Goal: Task Accomplishment & Management: Manage account settings

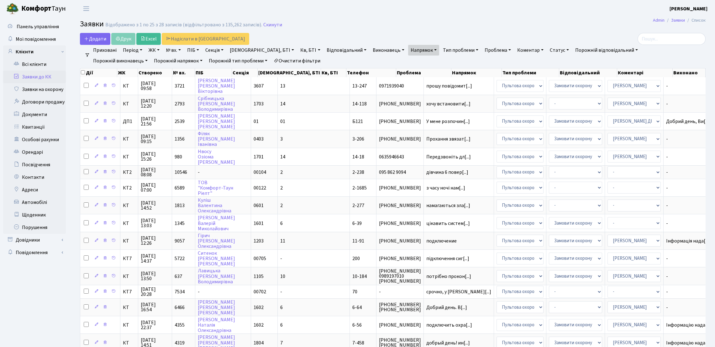
select select "25"
click at [45, 59] on link "Всі клієнти" at bounding box center [34, 64] width 63 height 13
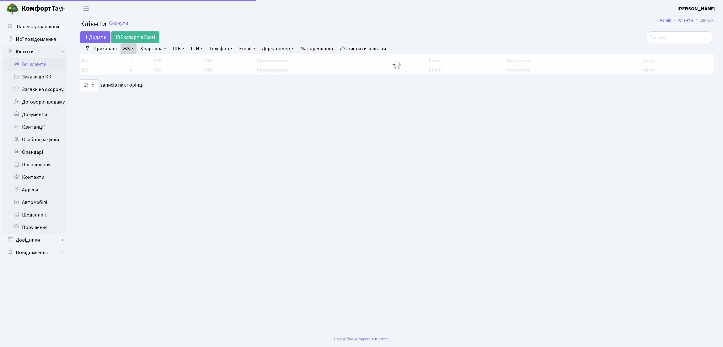
select select "25"
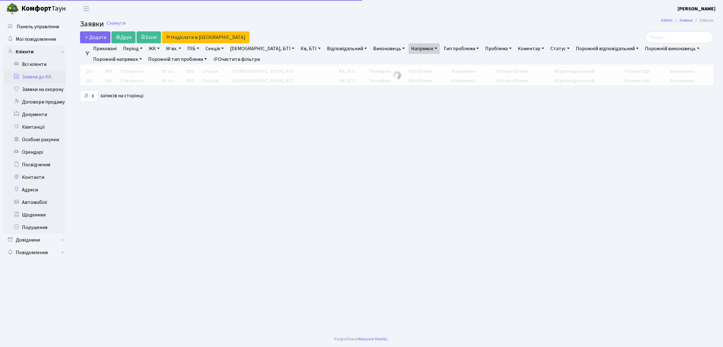
select select "25"
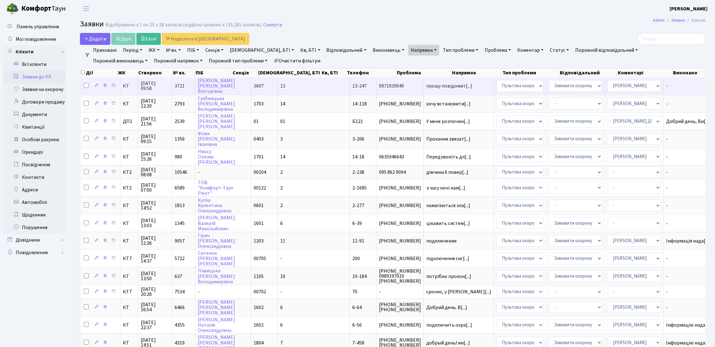
click at [379, 87] on span "0971939040" at bounding box center [400, 85] width 42 height 5
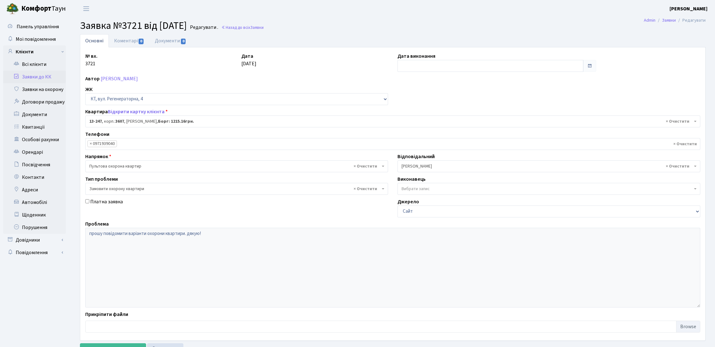
select select "7893"
select select "47"
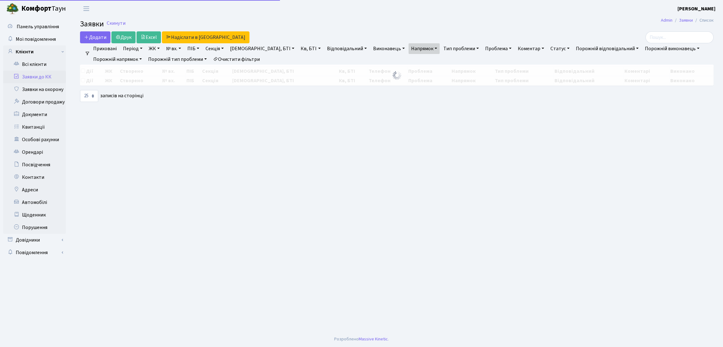
select select "25"
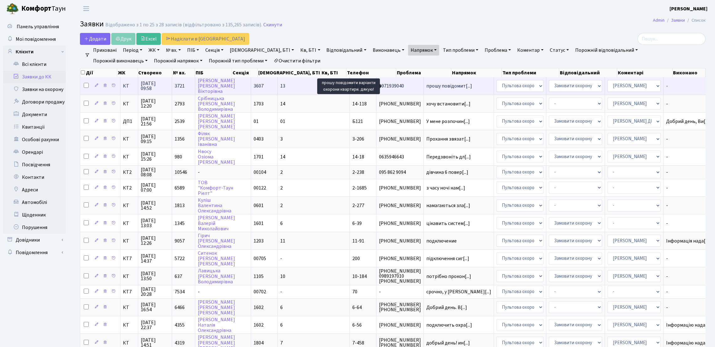
click at [424, 90] on td "прошу повідомит[...]" at bounding box center [459, 85] width 70 height 17
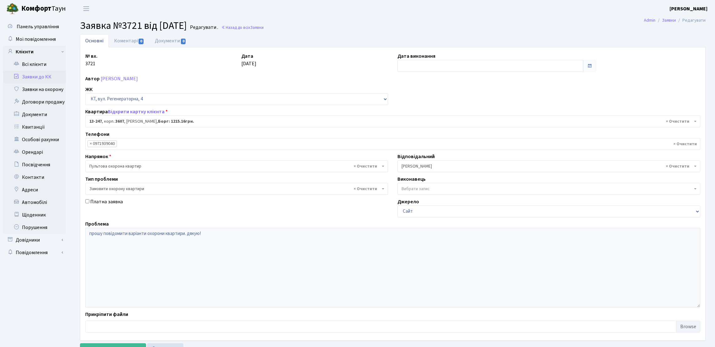
select select "7893"
select select "47"
